Goal: Find specific page/section: Find specific page/section

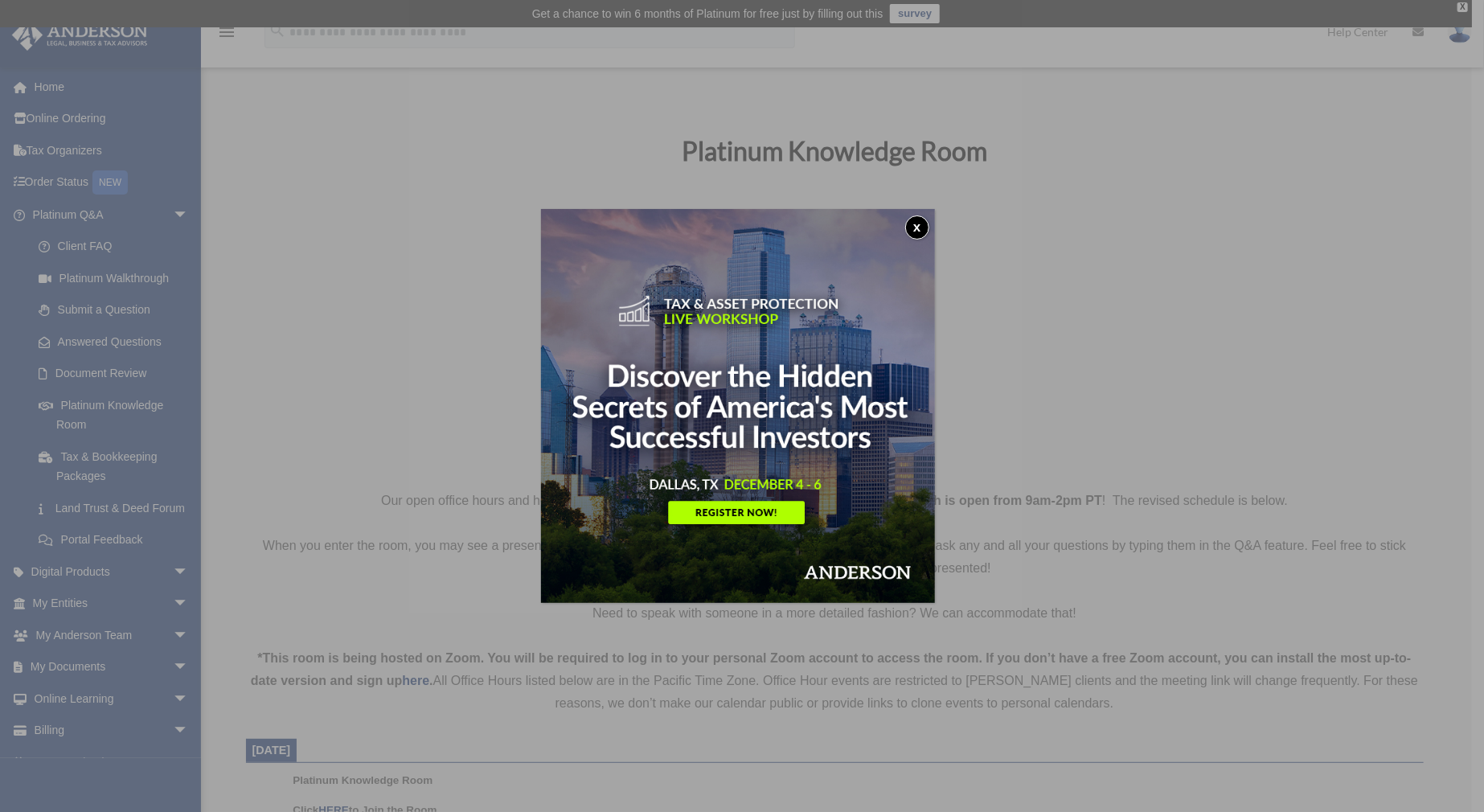
click at [917, 223] on button "x" at bounding box center [918, 228] width 24 height 24
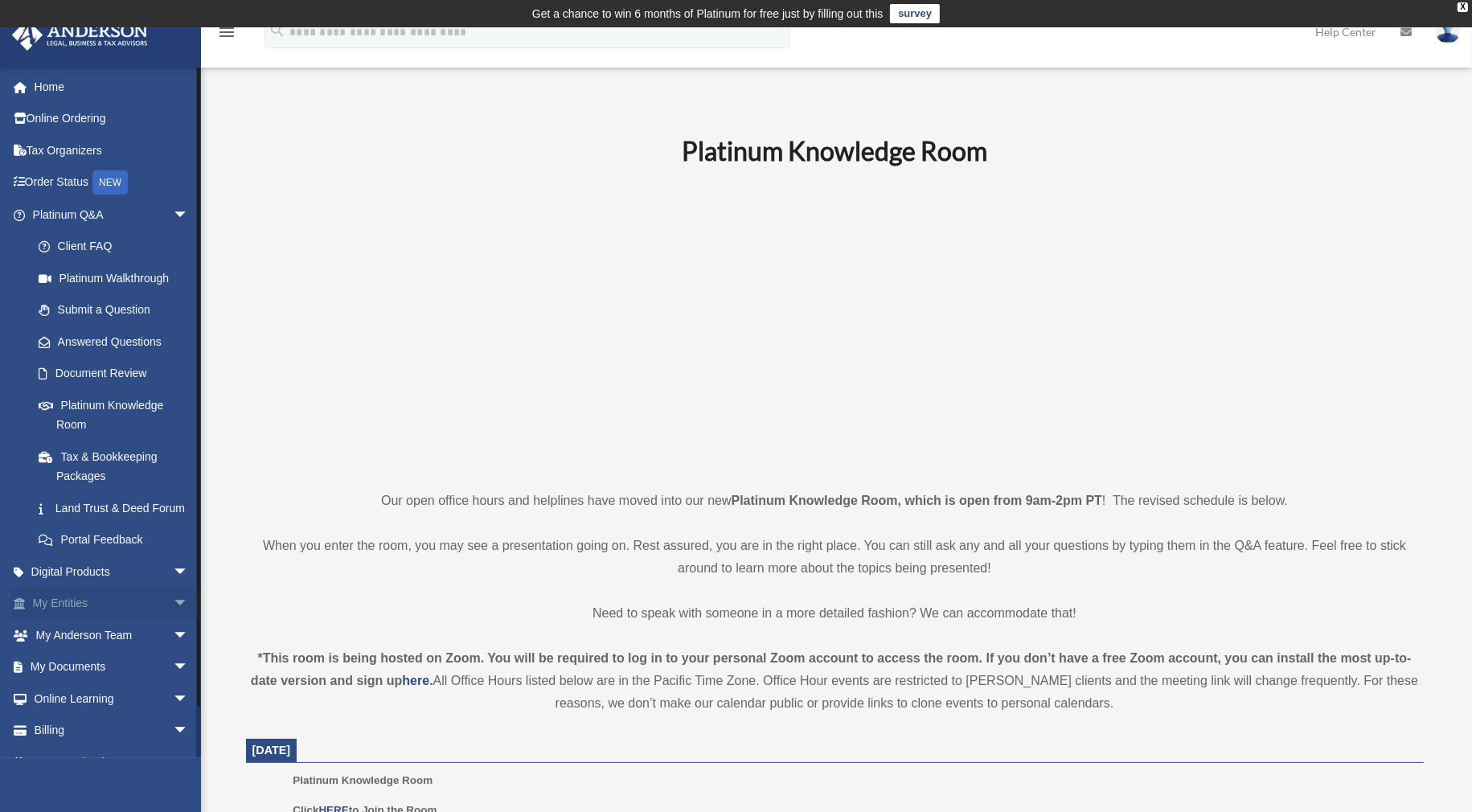
click at [100, 620] on link "My Entities arrow_drop_down" at bounding box center [112, 603] width 202 height 32
click at [173, 621] on span "arrow_drop_down" at bounding box center [189, 604] width 32 height 33
click at [148, 648] on link "Overview" at bounding box center [117, 635] width 190 height 32
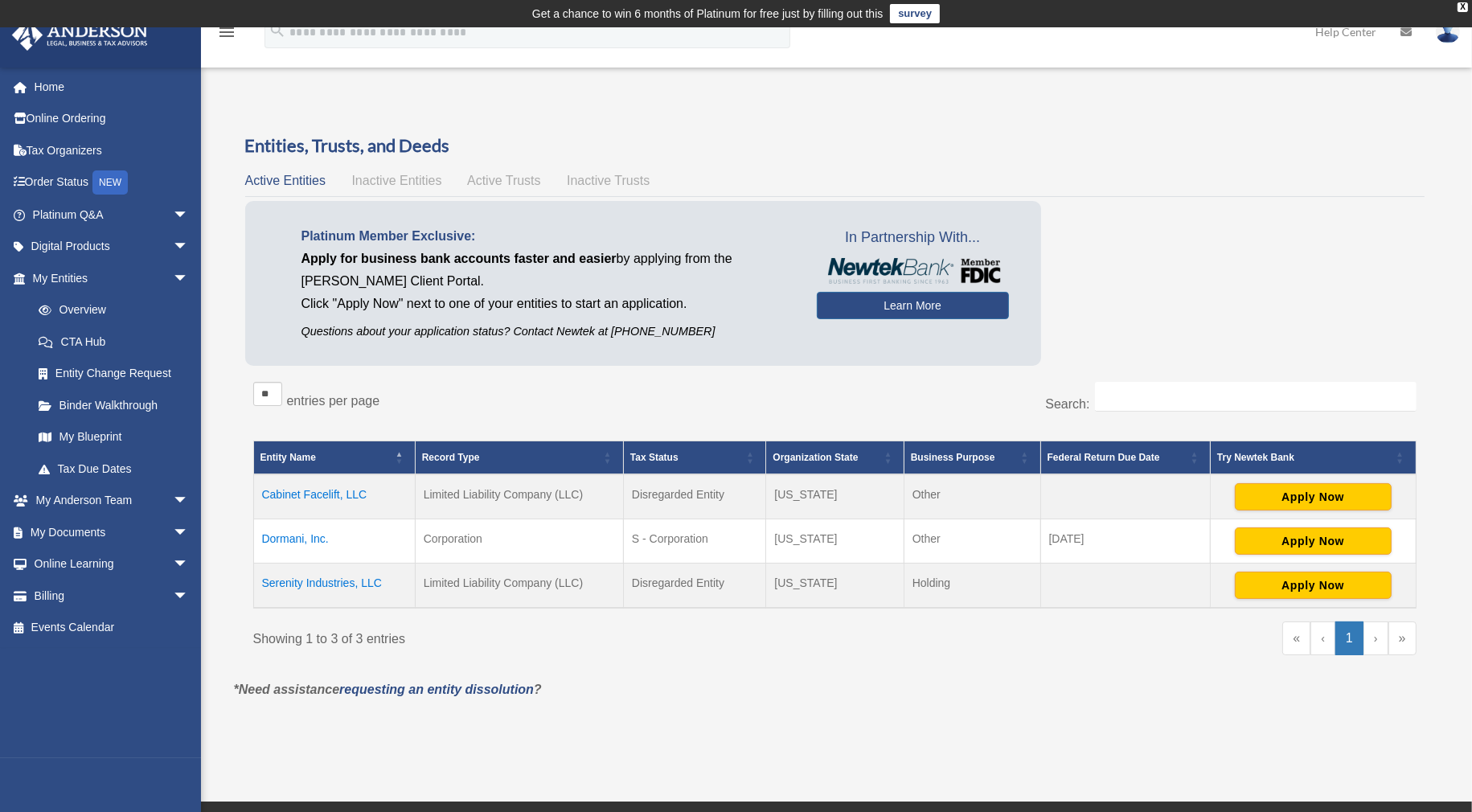
click at [305, 541] on td "Dormani, Inc." at bounding box center [334, 541] width 162 height 44
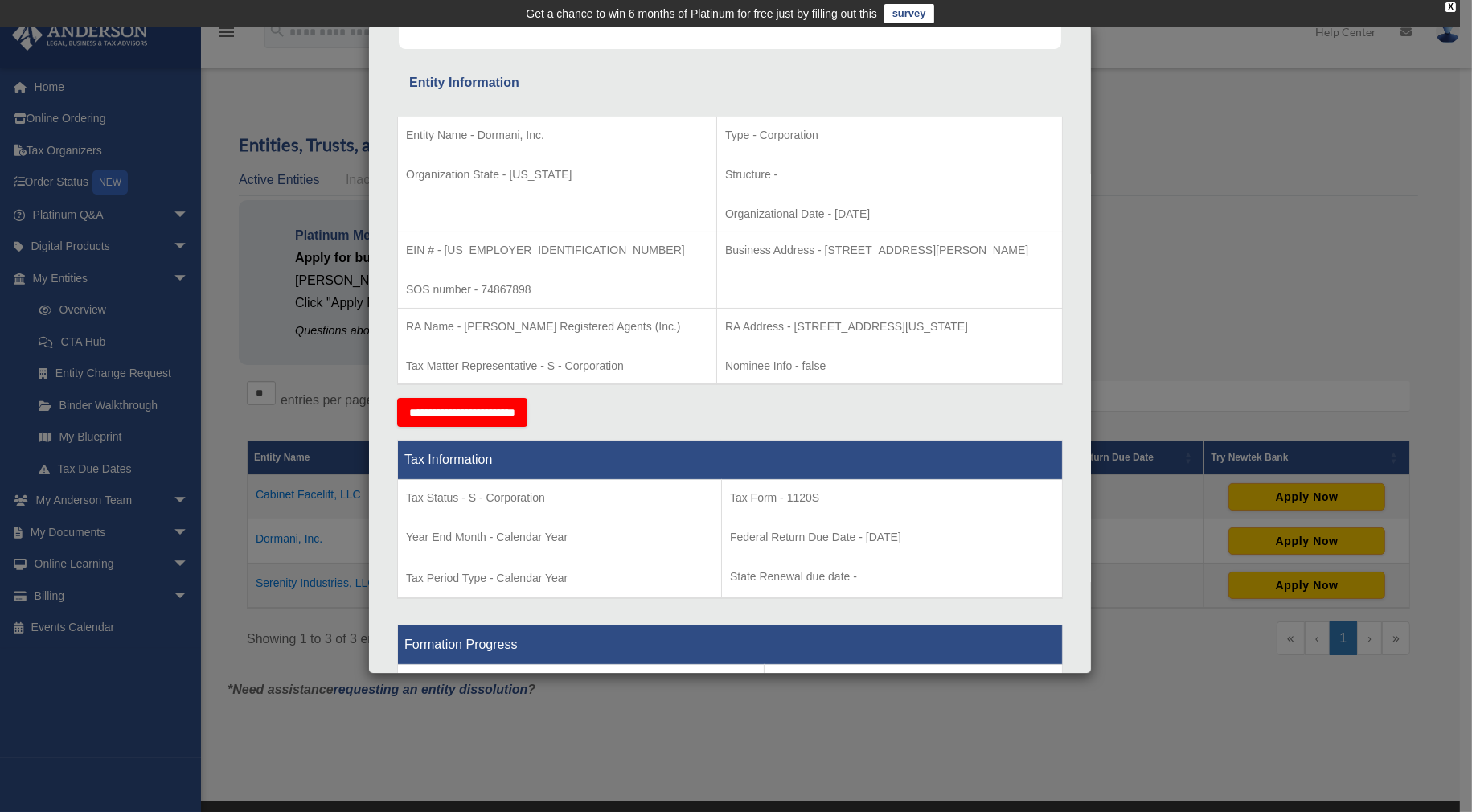
scroll to position [241, 0]
